Goal: Task Accomplishment & Management: Complete application form

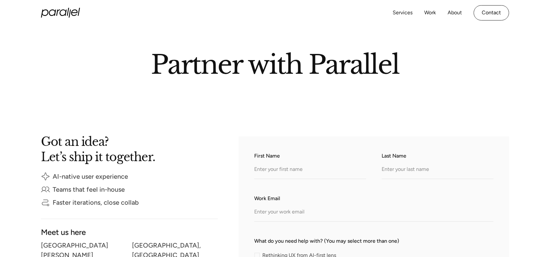
scroll to position [33, 0]
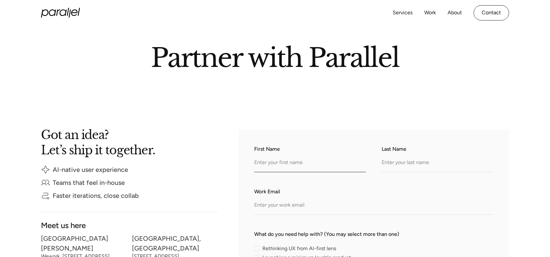
click at [284, 160] on input "First Name" at bounding box center [310, 163] width 112 height 18
type input "First"
type input "Last"
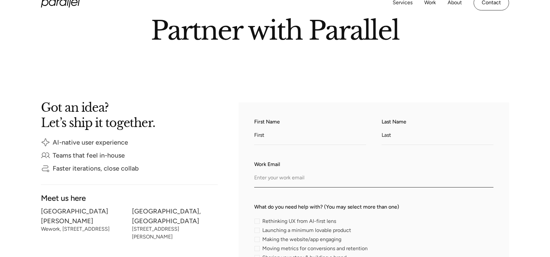
scroll to position [98, 0]
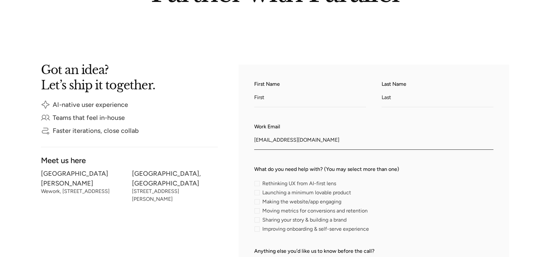
type input "[EMAIL_ADDRESS][DOMAIN_NAME]"
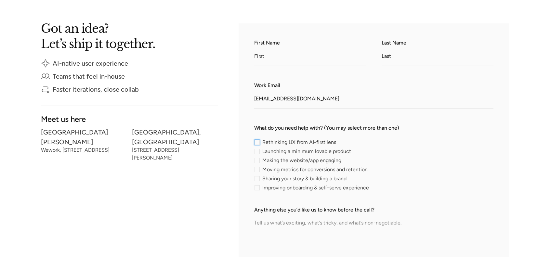
scroll to position [163, 0]
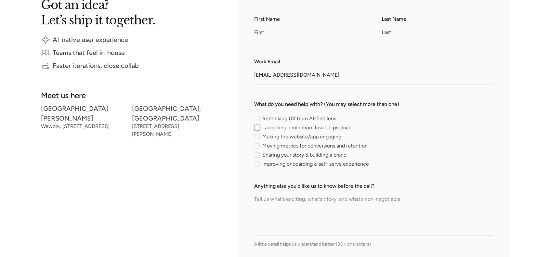
click at [285, 129] on span "Launching a minimum lovable product" at bounding box center [306, 128] width 89 height 4
click at [259, 129] on input "Launching a minimum lovable product" at bounding box center [256, 128] width 4 height 4
checkbox input "true"
click at [280, 137] on span "Making the website/app engaging" at bounding box center [301, 137] width 79 height 4
click at [259, 137] on input "Making the website/app engaging" at bounding box center [256, 137] width 4 height 4
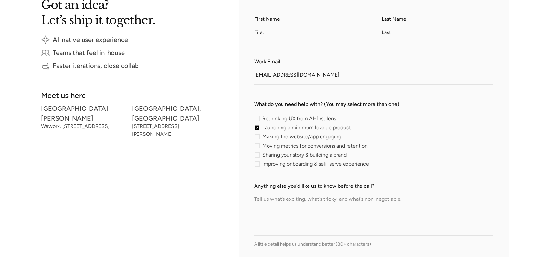
checkbox input "true"
click at [287, 148] on span "Moving metrics for conversions and retention" at bounding box center [314, 146] width 105 height 4
click at [259, 148] on input "Moving metrics for conversions and retention" at bounding box center [256, 146] width 4 height 4
checkbox input "true"
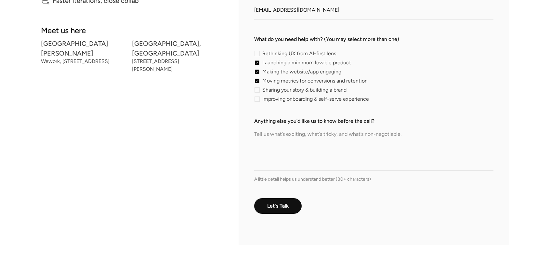
click at [290, 137] on textarea "Anything else you’d like us to know before the call?" at bounding box center [373, 148] width 239 height 46
paste textarea "m ipsum dolor sit amet, consectetur adipiscing elit, sed do eiusmod tempor inci…"
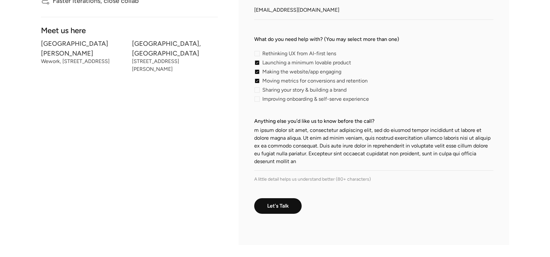
scroll to position [293, 0]
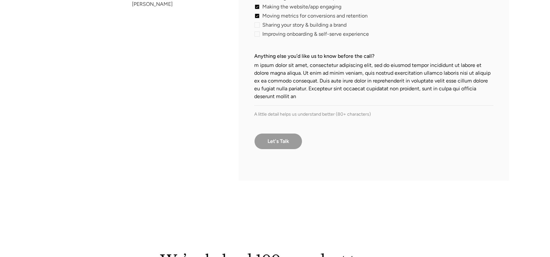
type textarea "m ipsum dolor sit amet, consectetur adipiscing elit, sed do eiusmod tempor inci…"
click at [284, 143] on input "Let's Talk" at bounding box center [278, 141] width 48 height 16
type input "Please wait..."
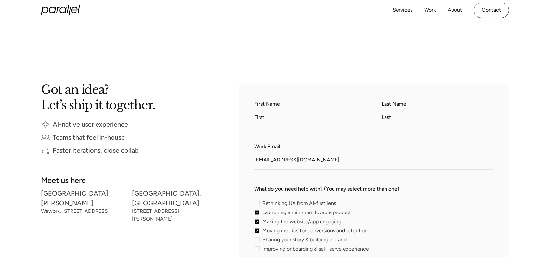
scroll to position [98, 0]
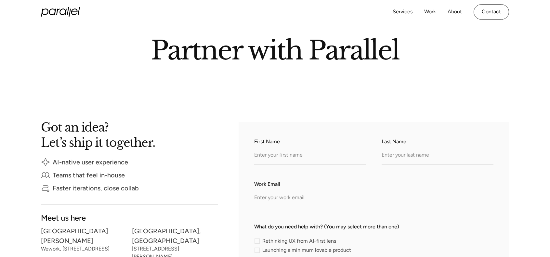
scroll to position [65, 0]
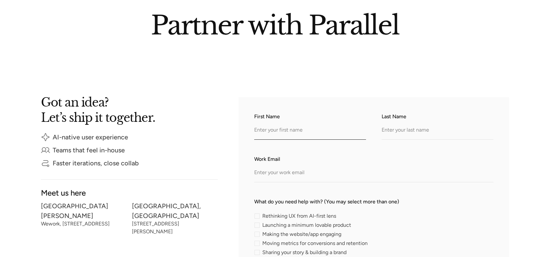
click at [277, 128] on input "First Name" at bounding box center [310, 131] width 112 height 18
type input "First"
type input "Last"
click at [278, 171] on input "Work Email" at bounding box center [373, 174] width 239 height 18
type input "[EMAIL_ADDRESS][DOMAIN_NAME]"
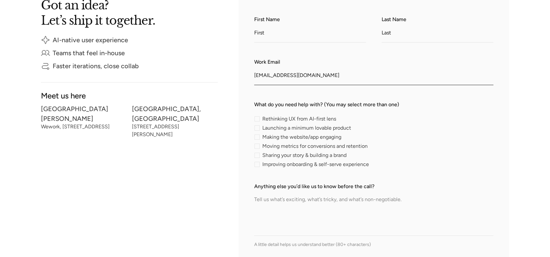
scroll to position [163, 0]
click at [275, 144] on span "Moving metrics for conversions and retention" at bounding box center [314, 146] width 105 height 4
click at [259, 144] on input "Moving metrics for conversions and retention" at bounding box center [256, 146] width 4 height 4
checkbox input "true"
click at [274, 130] on span "Launching a minimum lovable product" at bounding box center [306, 128] width 89 height 4
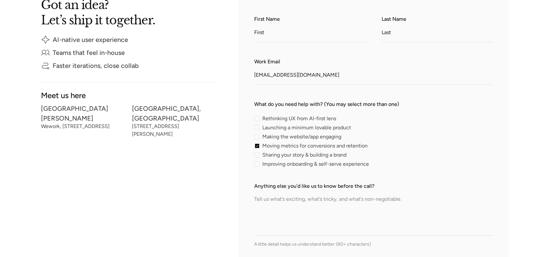
click at [259, 130] on input "Launching a minimum lovable product" at bounding box center [256, 128] width 4 height 4
checkbox input "true"
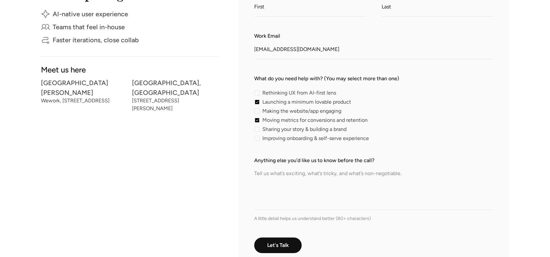
scroll to position [195, 0]
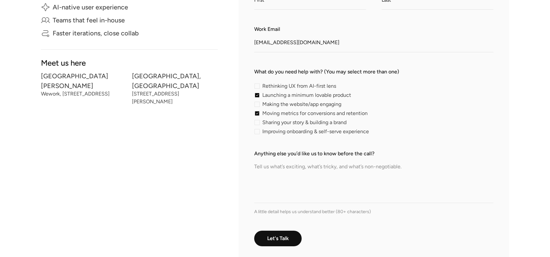
click at [296, 178] on textarea "Anything else you’d like us to know before the call?" at bounding box center [373, 181] width 239 height 46
paste textarea "Improving onboarding & self-serve experience"
click at [331, 205] on div "Anything else you’d like us to know before the call? Improving onboarding & sel…" at bounding box center [373, 182] width 239 height 65
click at [319, 183] on textarea "Improving onboarding & self-serve experience" at bounding box center [373, 181] width 239 height 46
paste textarea "Lorem ipsum dolor sit amet, consectetur adipiscing elit, sed do eiusmod tempor …"
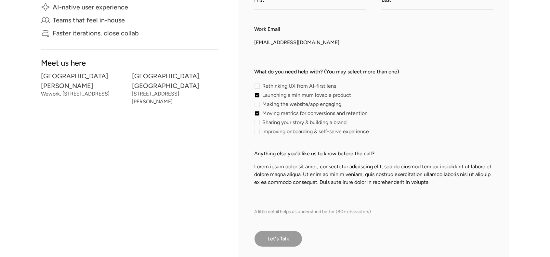
type textarea "Lorem ipsum dolor sit amet, consectetur adipiscing elit, sed do eiusmod tempor …"
click at [282, 236] on input "Let's Talk" at bounding box center [278, 239] width 48 height 16
type input "Please wait..."
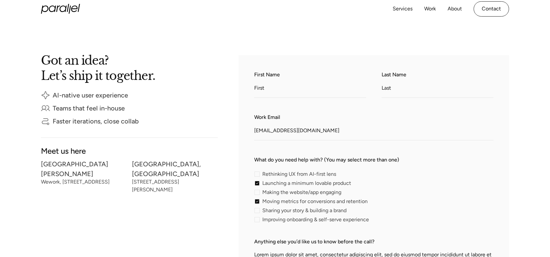
scroll to position [98, 0]
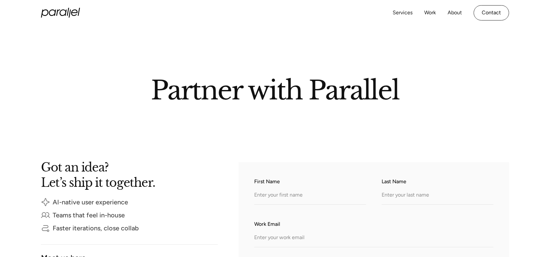
click at [288, 201] on input "First Name" at bounding box center [310, 196] width 112 height 18
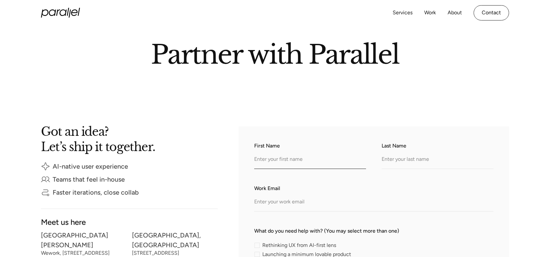
scroll to position [65, 0]
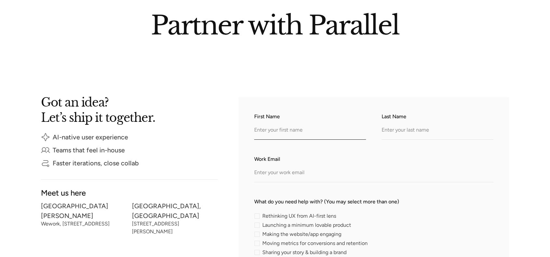
click at [281, 131] on input "First Name" at bounding box center [310, 131] width 112 height 18
click at [291, 128] on input "First Name" at bounding box center [310, 131] width 112 height 18
type input "Test"
click at [303, 132] on input "Test" at bounding box center [310, 131] width 112 height 18
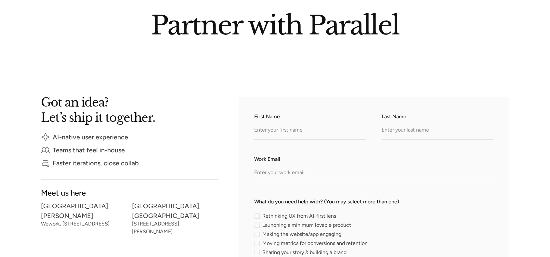
click at [298, 143] on form "First Name Last Name Work Email What do you need help with? (You may select mor…" at bounding box center [373, 252] width 239 height 279
click at [289, 131] on input "First Name" at bounding box center [310, 131] width 112 height 18
type input "First"
click at [413, 127] on input "Last Name" at bounding box center [438, 131] width 112 height 18
type input "Last"
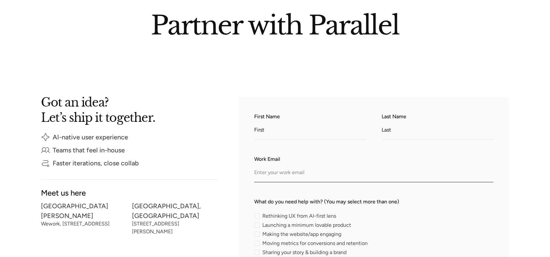
click at [287, 180] on input "Work Email" at bounding box center [373, 174] width 239 height 18
type input "email@work.com"
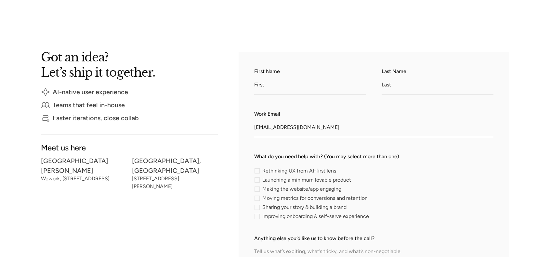
scroll to position [130, 0]
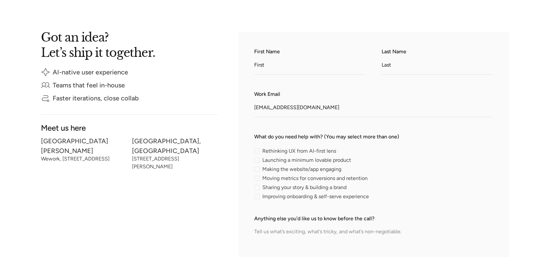
click at [280, 170] on span "Making the website/app engaging" at bounding box center [301, 169] width 79 height 4
click at [259, 170] on input "Making the website/app engaging" at bounding box center [256, 169] width 4 height 4
checkbox input "true"
click at [282, 186] on span "Sharing your story & building a brand" at bounding box center [304, 188] width 84 height 4
click at [259, 185] on input "Sharing your story & building a brand" at bounding box center [256, 187] width 4 height 4
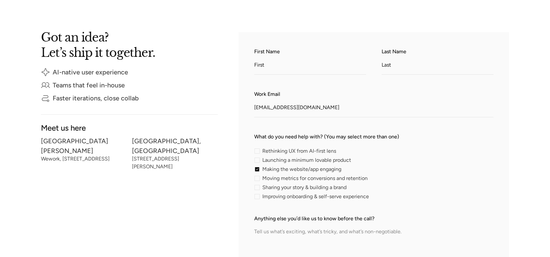
checkbox input "true"
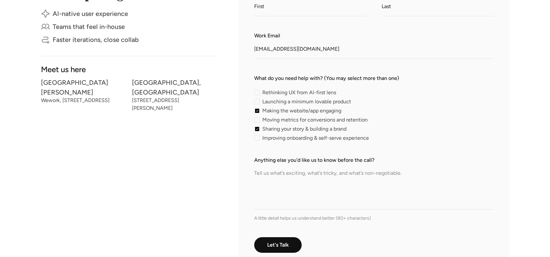
scroll to position [228, 0]
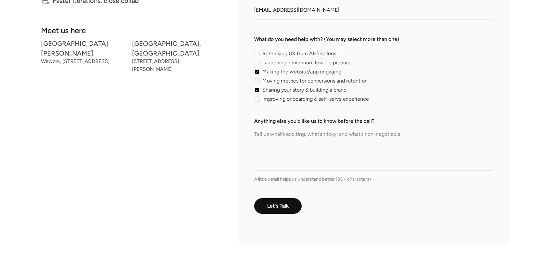
click at [267, 144] on textarea "Anything else you’d like us to know before the call?" at bounding box center [373, 148] width 239 height 46
paste textarea "perspiciatis unde omnis iste natus error sit voluptatem accusantium doloremque …"
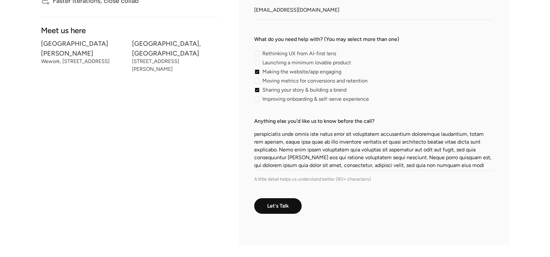
scroll to position [14, 0]
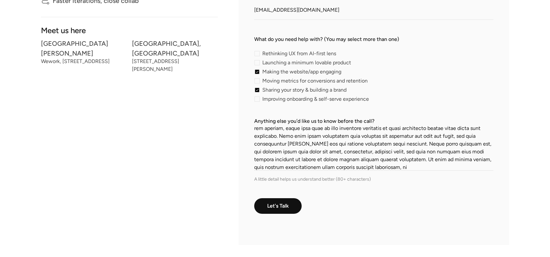
type textarea "perspiciatis unde omnis iste natus error sit voluptatem accusantium doloremque …"
click at [259, 215] on form "First Name First Last Name Last Work Email email@work.com What do you need help…" at bounding box center [373, 89] width 239 height 279
click at [278, 208] on input "Let's Talk" at bounding box center [278, 206] width 48 height 16
type input "Please wait..."
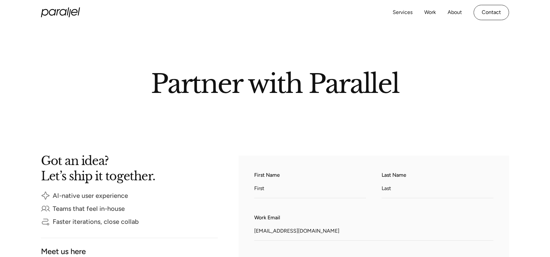
scroll to position [0, 0]
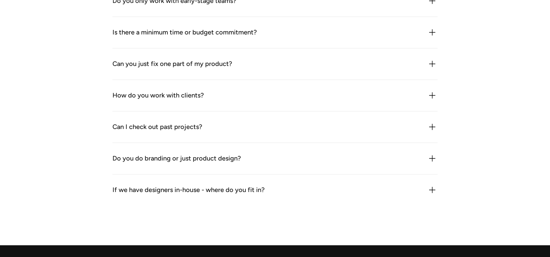
scroll to position [1008, 0]
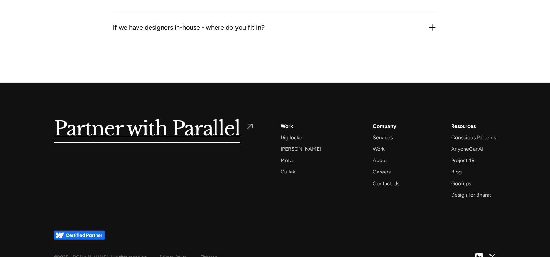
drag, startPoint x: 458, startPoint y: 172, endPoint x: 473, endPoint y: 169, distance: 15.2
click at [458, 172] on div "Blog" at bounding box center [456, 171] width 10 height 9
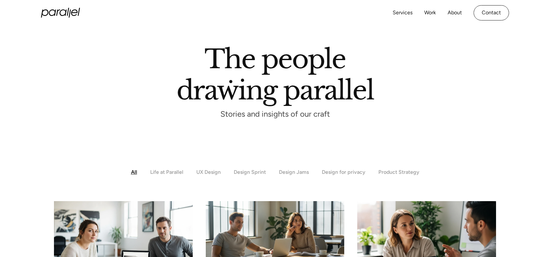
scroll to position [20, 0]
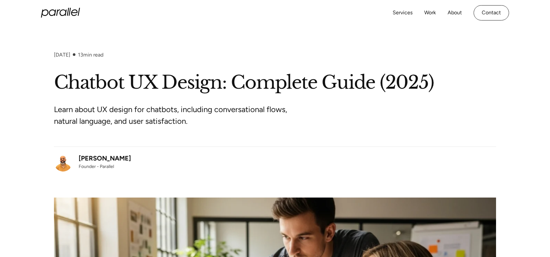
click at [58, 8] on icon "home" at bounding box center [60, 13] width 39 height 10
